Goal: Book appointment/travel/reservation

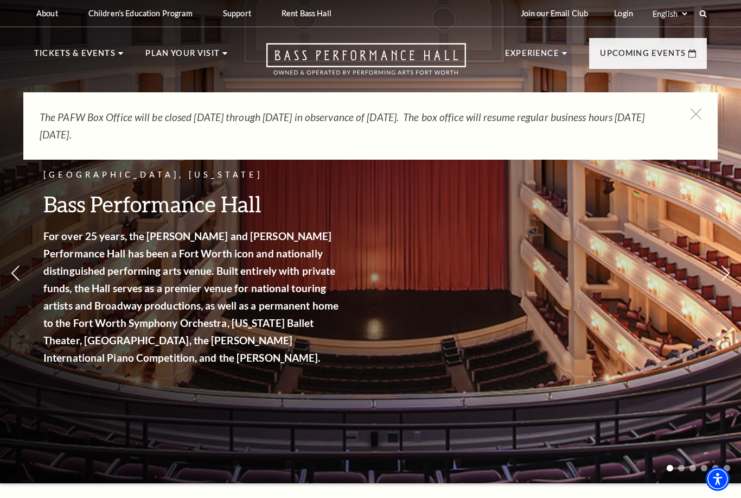
click at [104, 188] on link "[PERSON_NAME] Steel Popular Entertainment" at bounding box center [92, 193] width 99 height 36
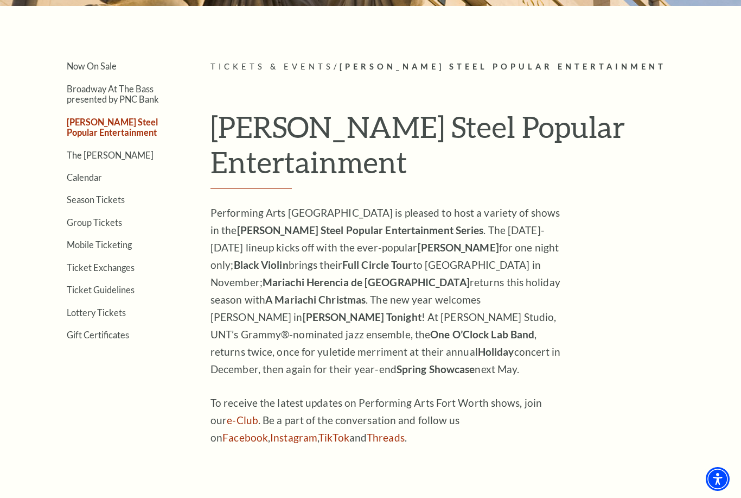
scroll to position [227, 0]
click at [92, 174] on link "Calendar" at bounding box center [84, 178] width 35 height 10
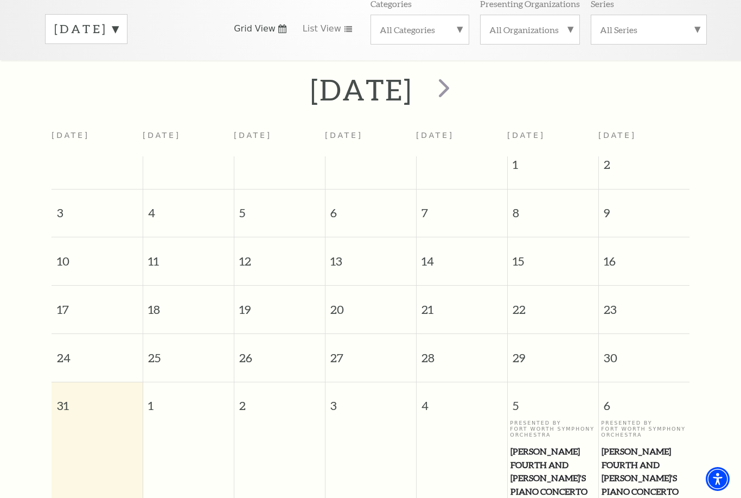
scroll to position [176, 0]
click at [460, 77] on span "next" at bounding box center [444, 88] width 31 height 31
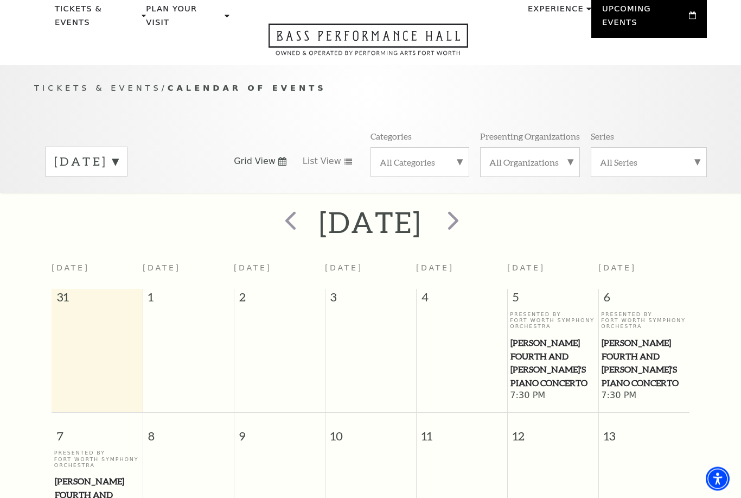
scroll to position [0, 0]
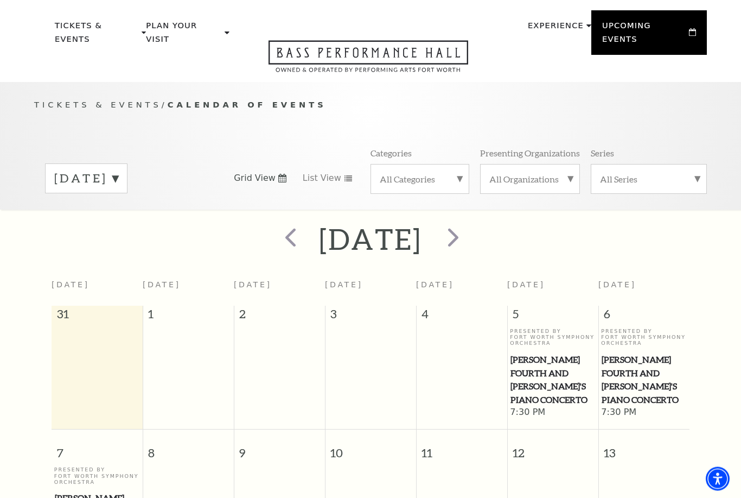
click at [469, 224] on span "next" at bounding box center [453, 237] width 31 height 31
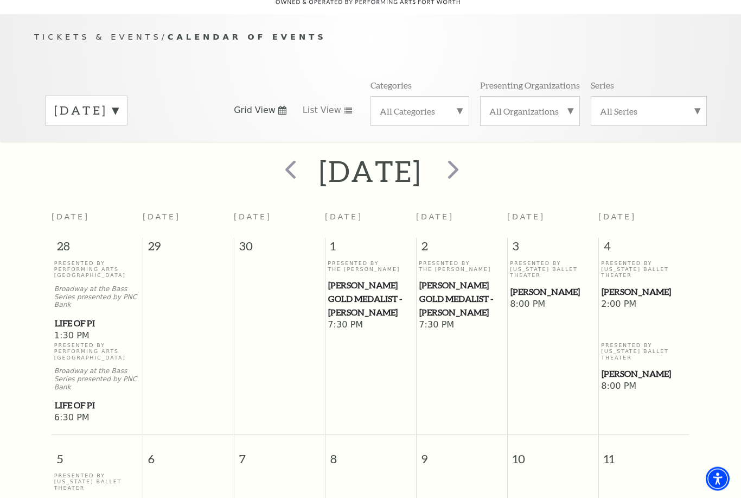
click at [469, 158] on span "next" at bounding box center [453, 169] width 31 height 31
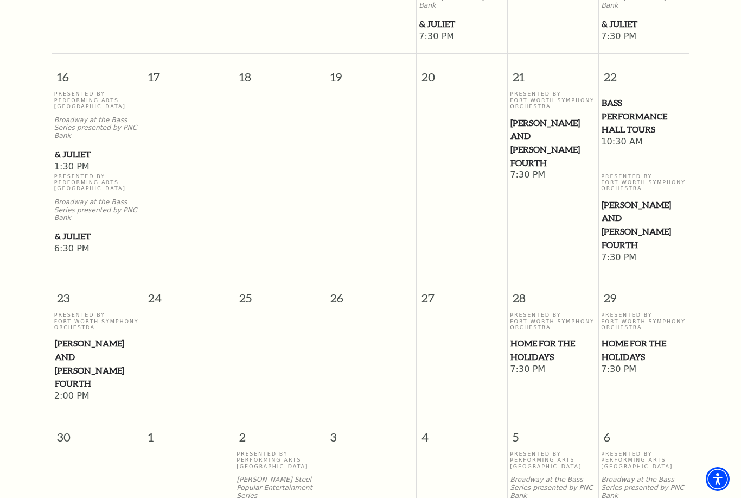
scroll to position [929, 0]
click at [558, 336] on span "Home for the Holidays" at bounding box center [553, 349] width 85 height 27
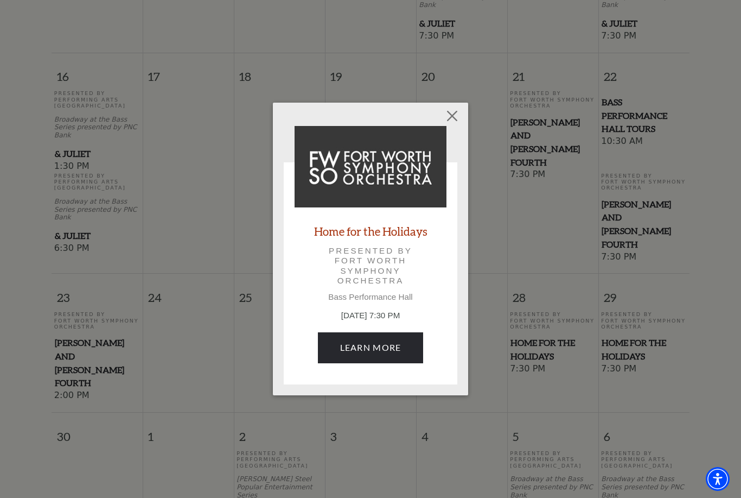
click at [412, 339] on link "Learn More" at bounding box center [371, 347] width 106 height 30
